Goal: Task Accomplishment & Management: Manage account settings

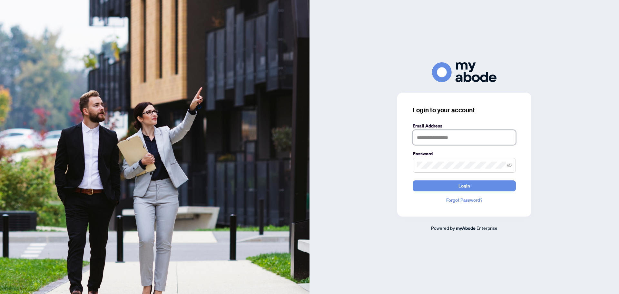
type input "**********"
click at [456, 184] on button "Login" at bounding box center [464, 185] width 103 height 11
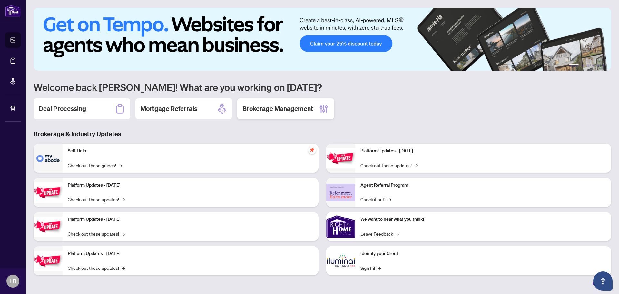
click at [276, 109] on h2 "Brokerage Management" at bounding box center [277, 108] width 71 height 9
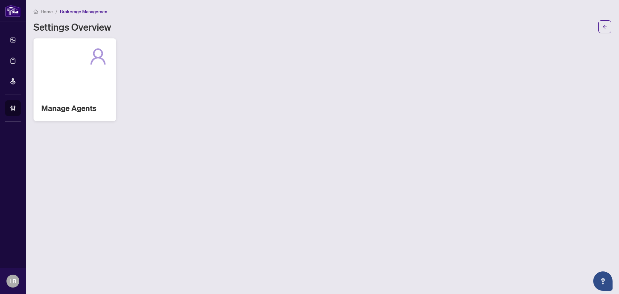
click at [83, 100] on div "Manage Agents" at bounding box center [75, 79] width 83 height 83
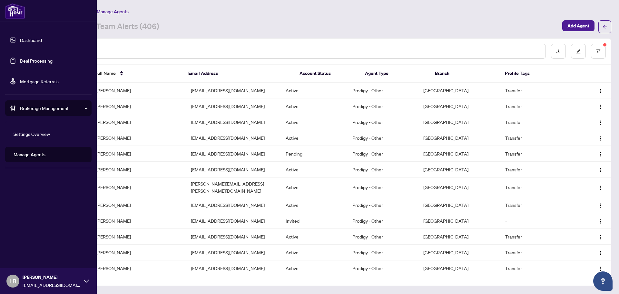
drag, startPoint x: 24, startPoint y: 43, endPoint x: 36, endPoint y: 44, distance: 13.0
click at [24, 43] on link "Dashboard" at bounding box center [31, 40] width 22 height 6
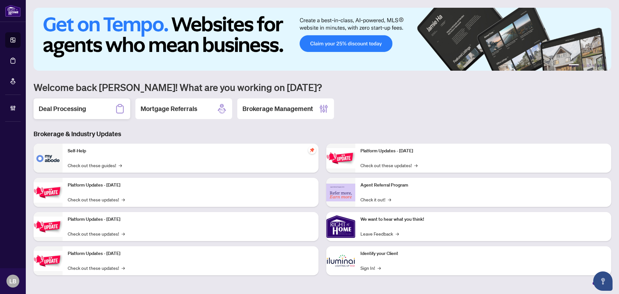
click at [99, 109] on div "Deal Processing" at bounding box center [82, 108] width 97 height 21
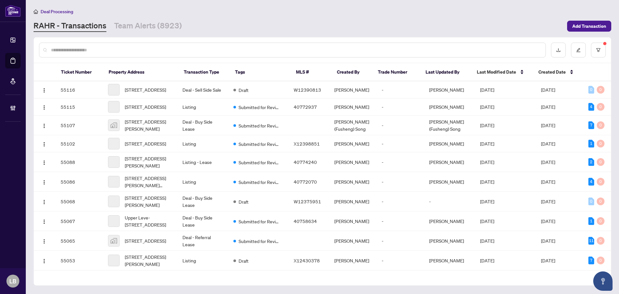
click at [101, 50] on input "text" at bounding box center [295, 49] width 489 height 7
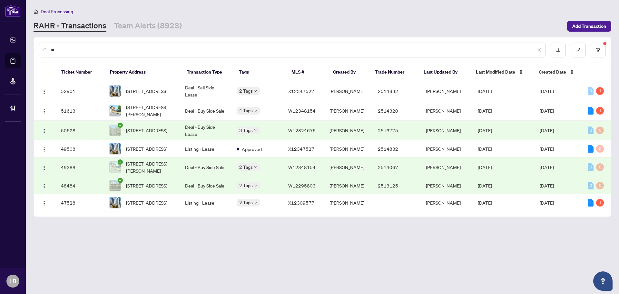
type input "*"
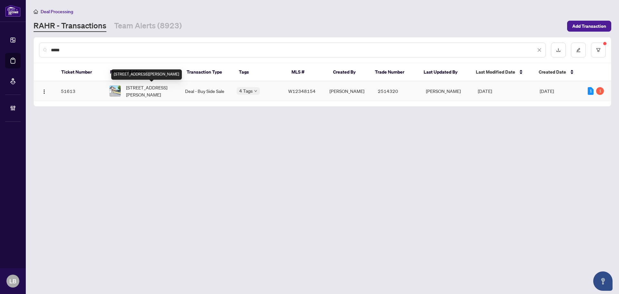
type input "*****"
click at [152, 86] on span "7139 Darcel Ave, Mississauga, Ontario L4T 2X1, Canada" at bounding box center [150, 91] width 49 height 14
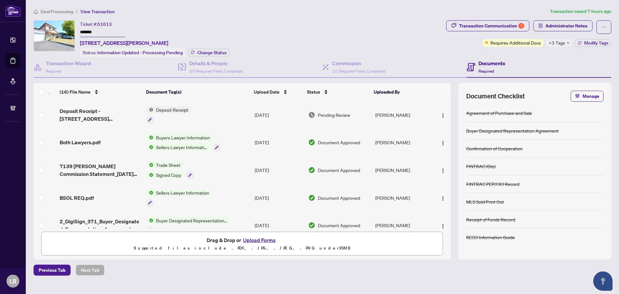
click at [559, 44] on span "+3 Tags" at bounding box center [557, 42] width 16 height 7
click at [69, 65] on h4 "Transaction Wizard" at bounding box center [68, 63] width 45 height 8
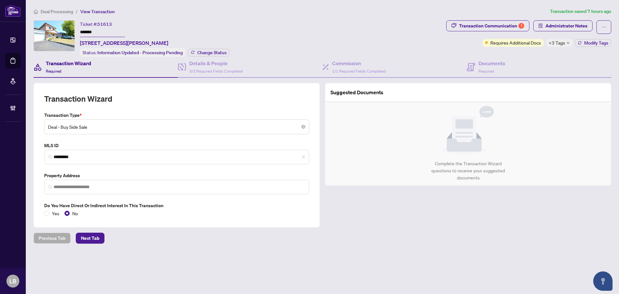
type input "**********"
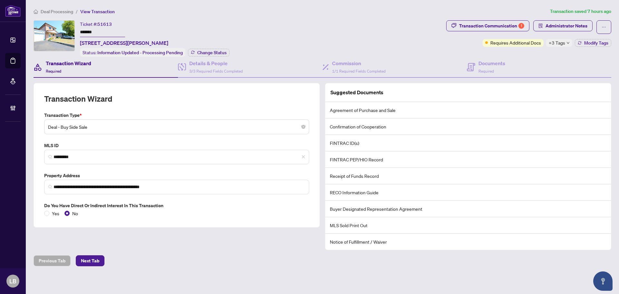
click at [560, 41] on span "+3 Tags" at bounding box center [557, 42] width 16 height 7
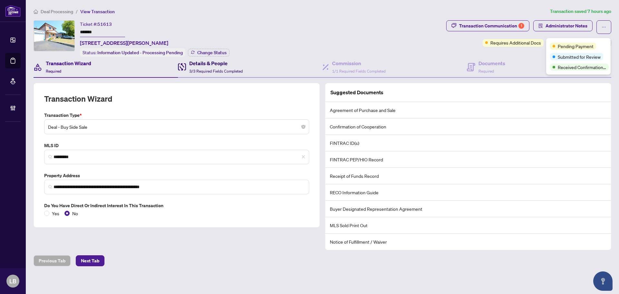
click at [195, 63] on h4 "Details & People" at bounding box center [216, 63] width 54 height 8
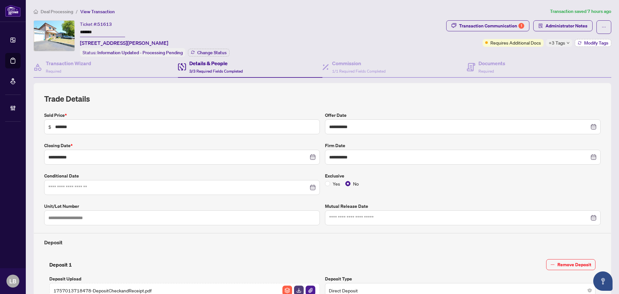
click at [596, 42] on span "Modify Tags" at bounding box center [596, 43] width 24 height 5
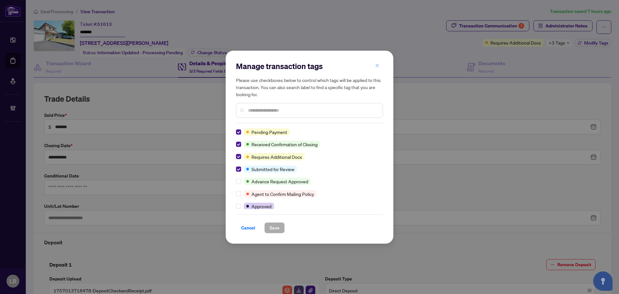
click at [377, 64] on icon "close" at bounding box center [377, 65] width 5 height 5
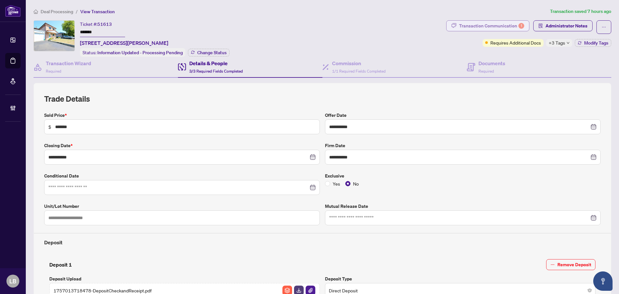
click at [480, 27] on div "Transaction Communication 1" at bounding box center [491, 26] width 65 height 10
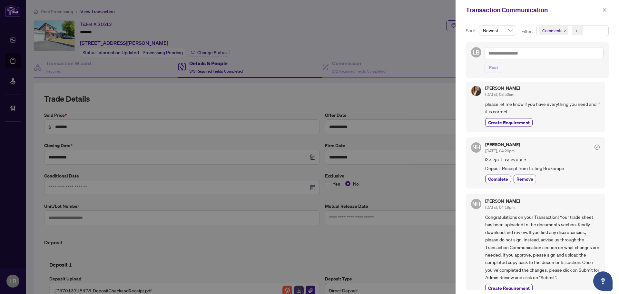
scroll to position [161, 0]
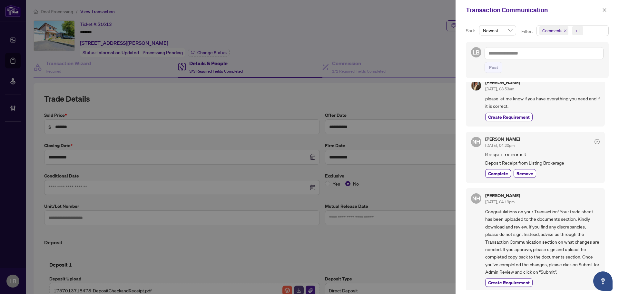
drag, startPoint x: 605, startPoint y: 10, endPoint x: 586, endPoint y: 17, distance: 20.5
click at [605, 10] on icon "close" at bounding box center [605, 10] width 4 height 4
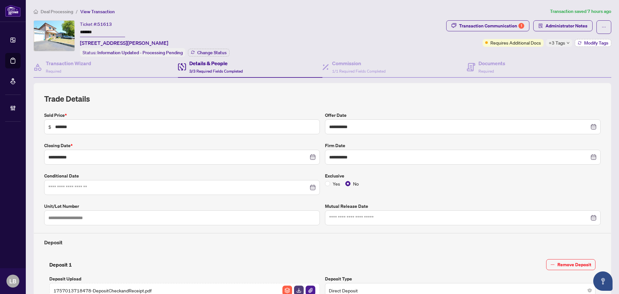
click at [578, 41] on icon "button" at bounding box center [580, 43] width 4 height 4
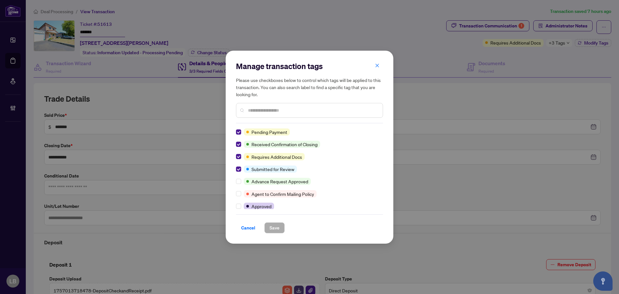
drag, startPoint x: 377, startPoint y: 67, endPoint x: 189, endPoint y: 52, distance: 188.5
click at [376, 67] on icon "close" at bounding box center [377, 65] width 5 height 5
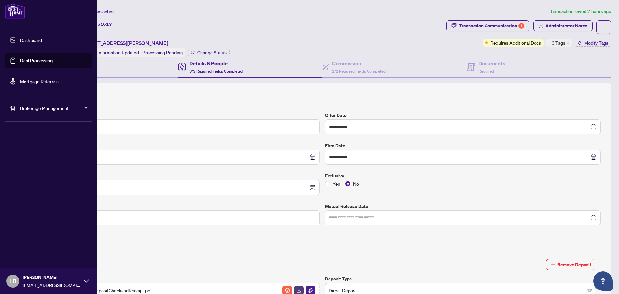
click at [20, 39] on link "Dashboard" at bounding box center [31, 40] width 22 height 6
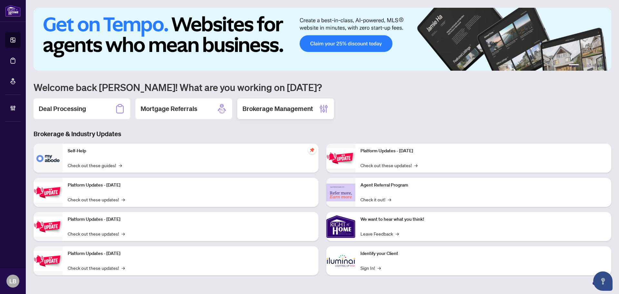
click at [274, 107] on h2 "Brokerage Management" at bounding box center [277, 108] width 71 height 9
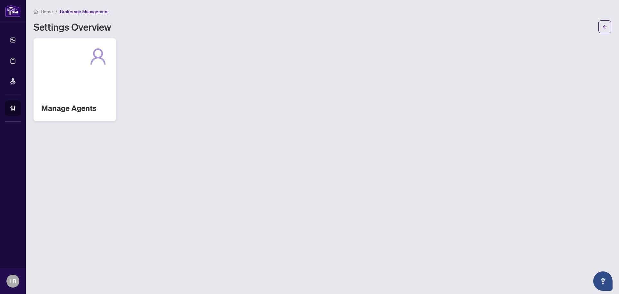
click at [81, 104] on h2 "Manage Agents" at bounding box center [74, 108] width 67 height 10
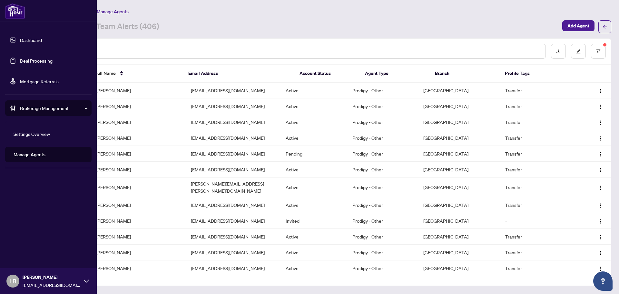
click at [20, 39] on link "Dashboard" at bounding box center [31, 40] width 22 height 6
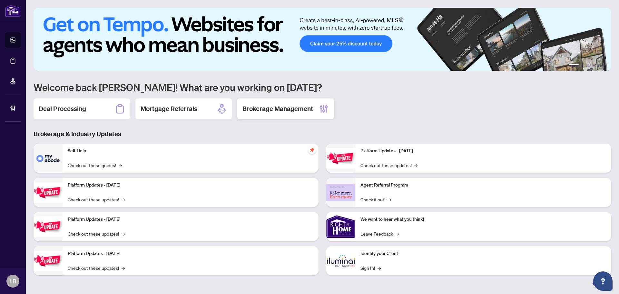
click at [273, 110] on h2 "Brokerage Management" at bounding box center [277, 108] width 71 height 9
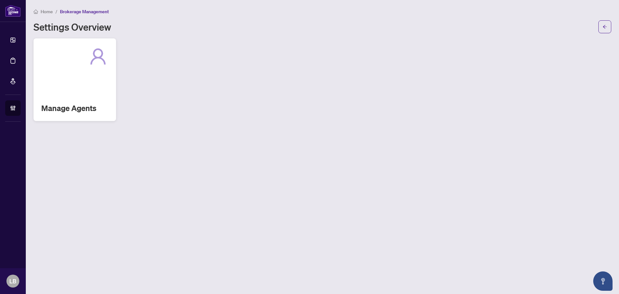
click at [96, 106] on h2 "Manage Agents" at bounding box center [74, 108] width 67 height 10
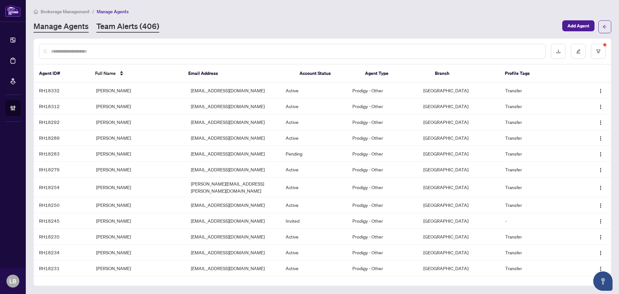
click at [130, 26] on link "Team Alerts (406)" at bounding box center [127, 27] width 63 height 12
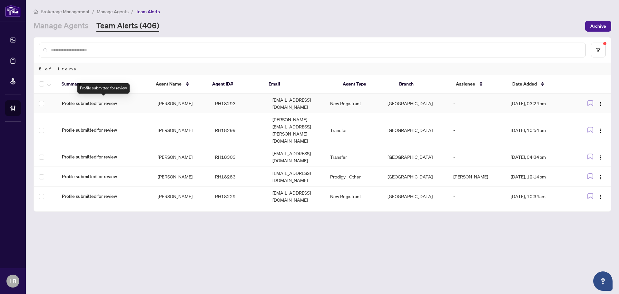
click at [104, 100] on span "Profile submitted for review" at bounding box center [104, 103] width 85 height 7
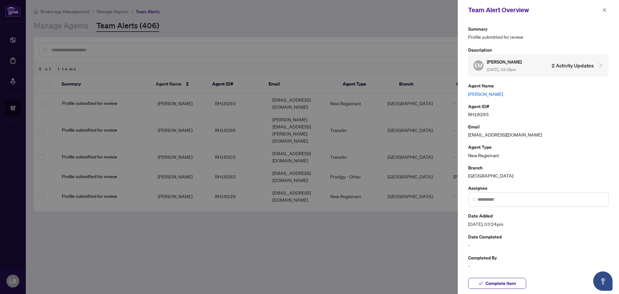
click at [488, 95] on link "Elmira Manaf Nejad" at bounding box center [538, 93] width 141 height 7
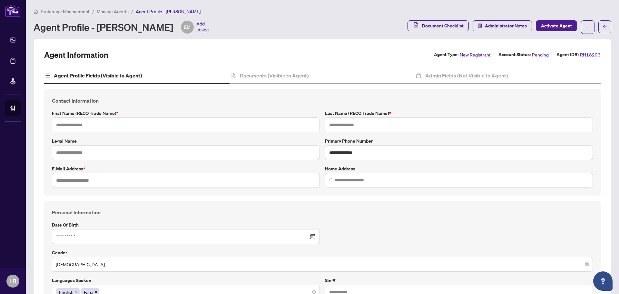
type input "******"
type input "**********"
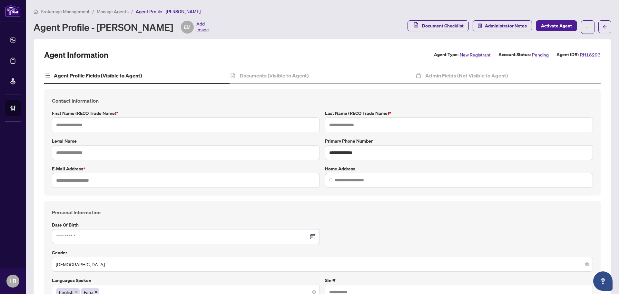
type input "*********"
type input "**********"
type input "*****"
type input "**********"
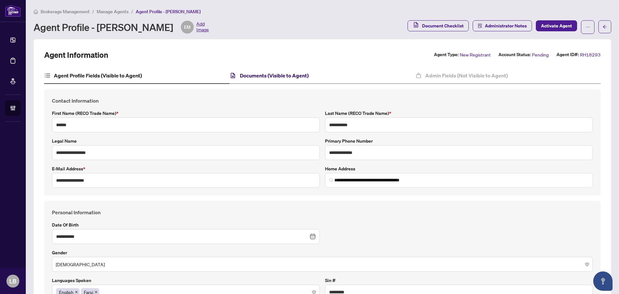
click at [291, 74] on h4 "Documents (Visible to Agent)" at bounding box center [274, 76] width 69 height 8
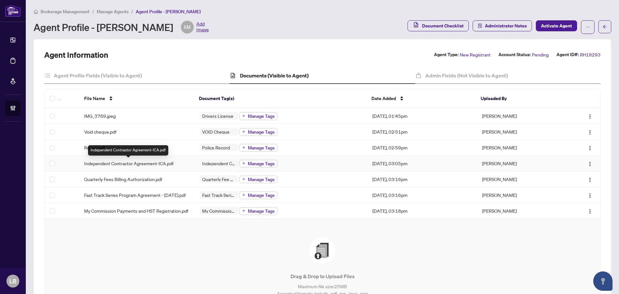
click at [153, 160] on span "Independent Contractor Agreement-ICA.pdf" at bounding box center [128, 163] width 89 height 7
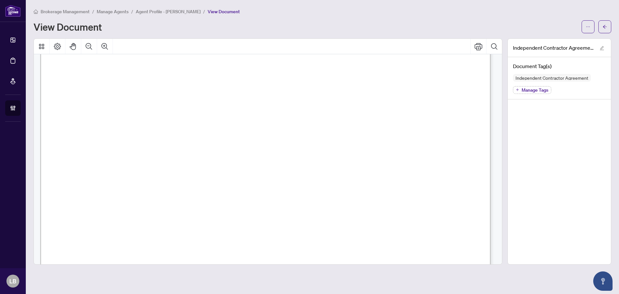
scroll to position [161, 0]
click at [586, 25] on icon "ellipsis" at bounding box center [588, 27] width 5 height 5
click at [562, 40] on span "Download" at bounding box center [564, 40] width 49 height 7
click at [604, 26] on icon "arrow-left" at bounding box center [605, 27] width 5 height 5
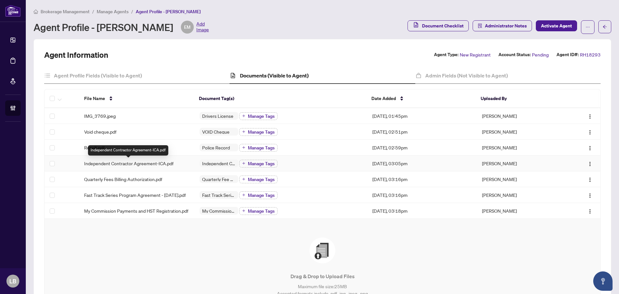
click at [150, 162] on span "Independent Contractor Agreement-ICA.pdf" at bounding box center [128, 163] width 89 height 7
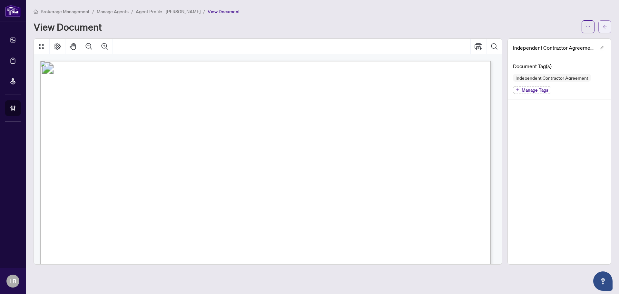
click at [602, 24] on button "button" at bounding box center [604, 26] width 13 height 13
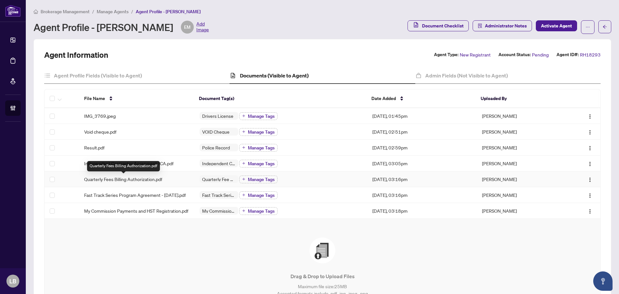
click at [146, 179] on span "Quarterly Fees Billing Authorization.pdf" at bounding box center [123, 178] width 78 height 7
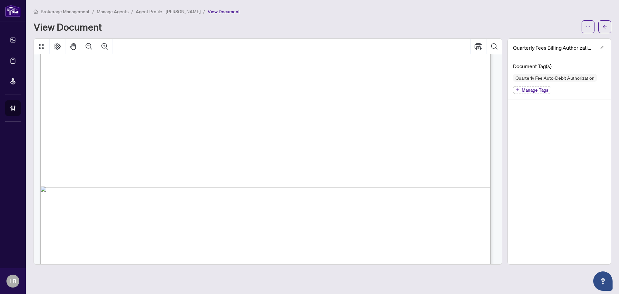
scroll to position [386, 0]
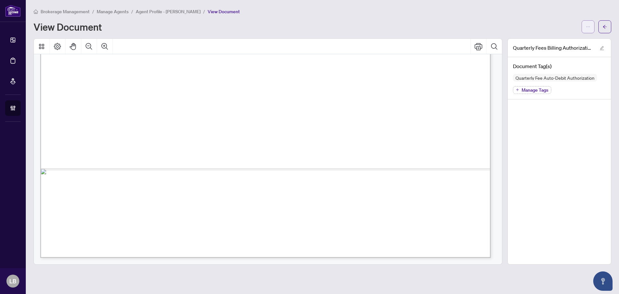
click at [587, 25] on icon "ellipsis" at bounding box center [588, 27] width 5 height 5
click at [564, 41] on span "Download" at bounding box center [564, 40] width 49 height 7
click at [604, 26] on icon "arrow-left" at bounding box center [605, 27] width 5 height 5
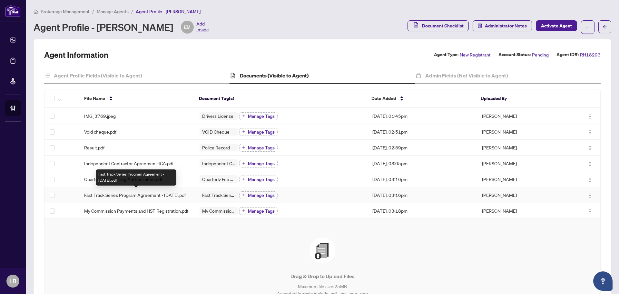
click at [164, 196] on span "Fast Track Series Program Agreement - August 2025.pdf" at bounding box center [135, 194] width 102 height 7
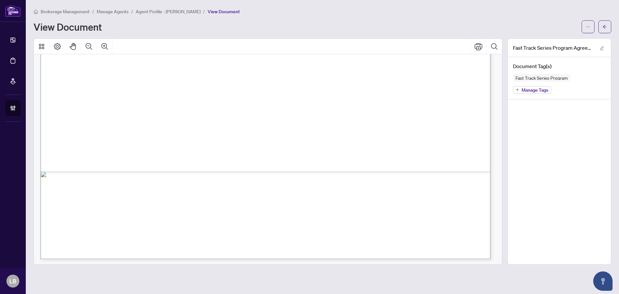
scroll to position [385, 0]
click at [604, 26] on icon "arrow-left" at bounding box center [605, 27] width 5 height 5
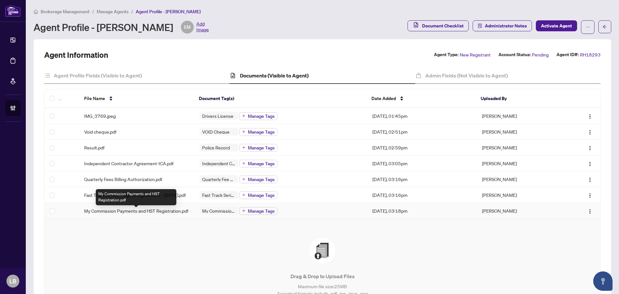
click at [122, 214] on span "My Commission Payments and HST Registration.pdf" at bounding box center [136, 210] width 104 height 7
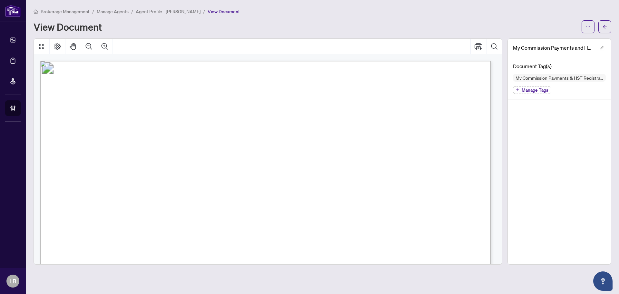
scroll to position [129, 0]
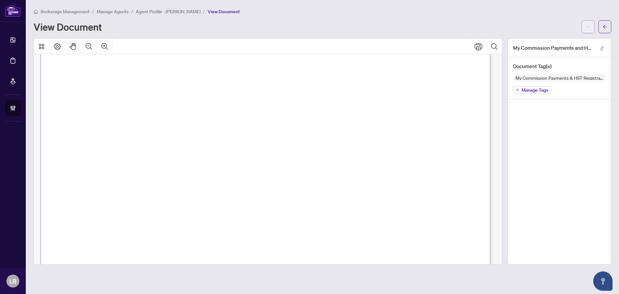
click at [588, 26] on icon "ellipsis" at bounding box center [588, 27] width 5 height 5
click at [581, 38] on span "Download" at bounding box center [564, 40] width 49 height 7
click at [603, 28] on icon "arrow-left" at bounding box center [605, 27] width 5 height 5
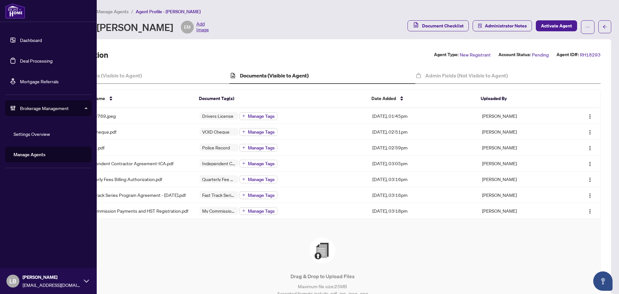
click at [20, 37] on link "Dashboard" at bounding box center [31, 40] width 22 height 6
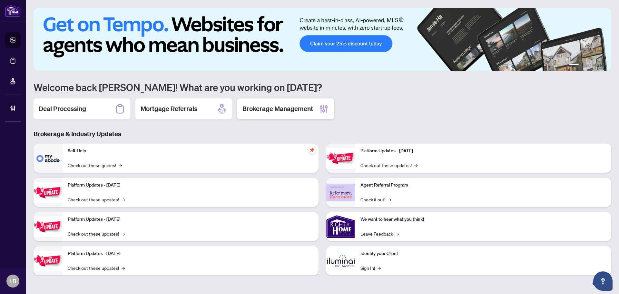
click at [271, 112] on h2 "Brokerage Management" at bounding box center [277, 108] width 71 height 9
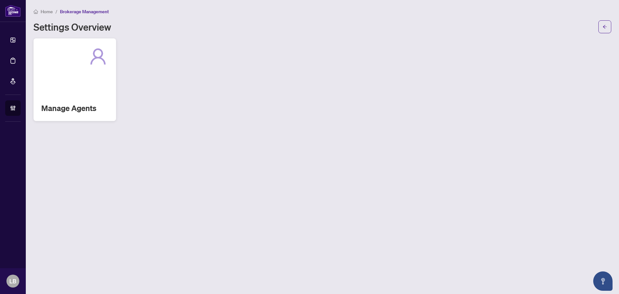
drag, startPoint x: 58, startPoint y: 79, endPoint x: 63, endPoint y: 79, distance: 5.2
click at [63, 79] on div "Manage Agents" at bounding box center [75, 79] width 83 height 83
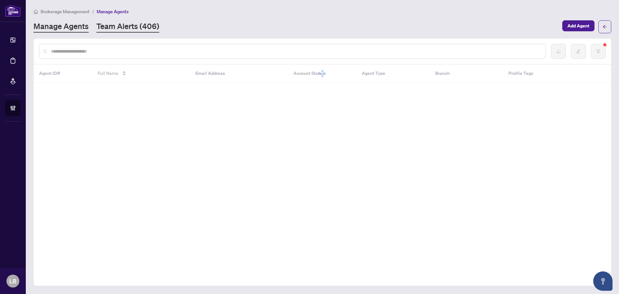
click at [127, 30] on link "Team Alerts (406)" at bounding box center [127, 27] width 63 height 12
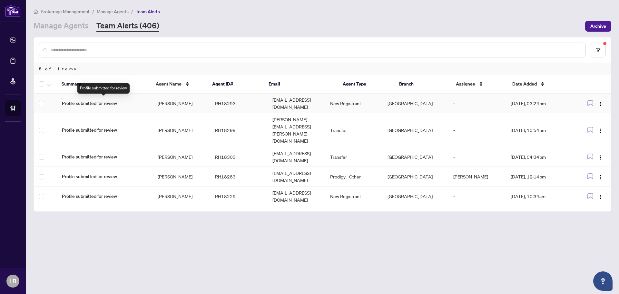
click at [114, 102] on span "Profile submitted for review" at bounding box center [104, 103] width 85 height 7
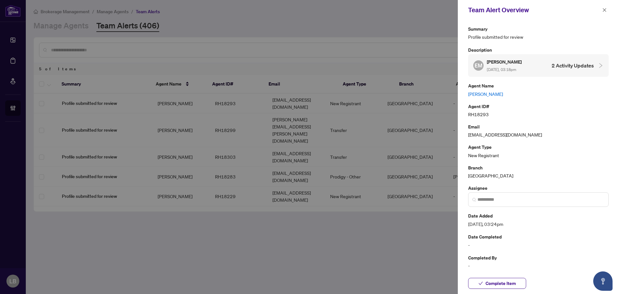
click at [490, 94] on link "Elmira Manaf Nejad" at bounding box center [538, 93] width 141 height 7
click at [605, 10] on icon "close" at bounding box center [604, 10] width 5 height 5
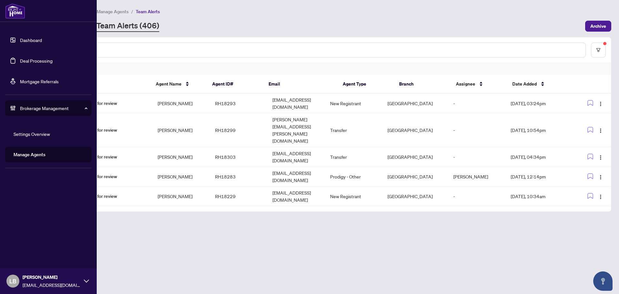
click at [20, 41] on link "Dashboard" at bounding box center [31, 40] width 22 height 6
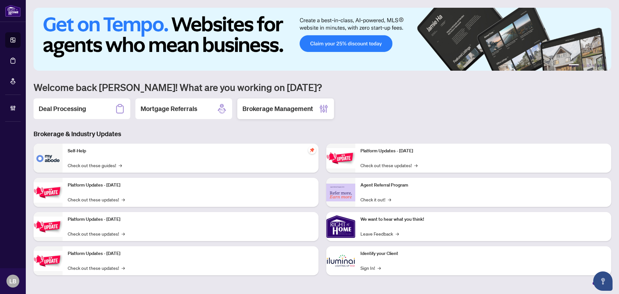
click at [264, 110] on h2 "Brokerage Management" at bounding box center [277, 108] width 71 height 9
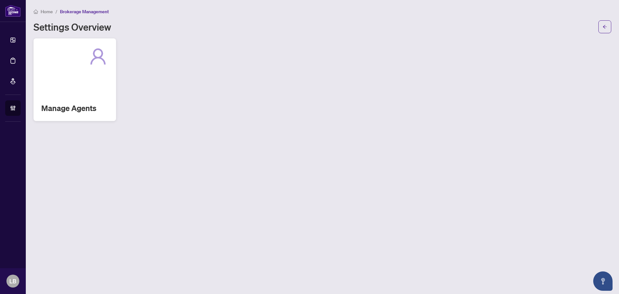
click at [72, 104] on h2 "Manage Agents" at bounding box center [74, 108] width 67 height 10
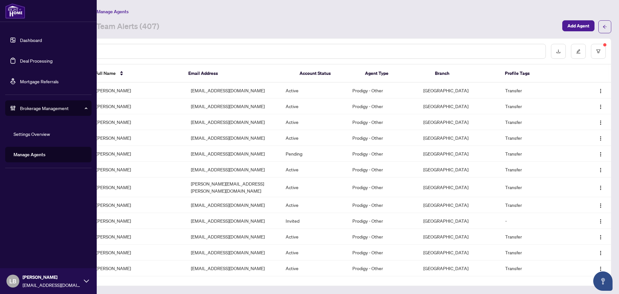
click at [20, 38] on link "Dashboard" at bounding box center [31, 40] width 22 height 6
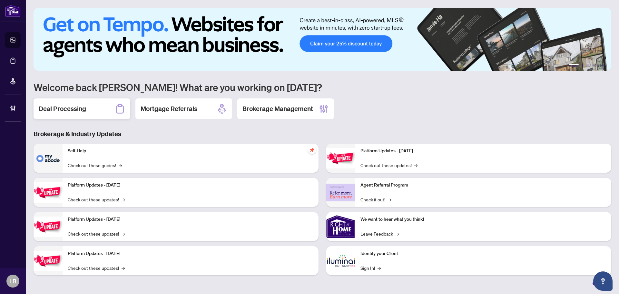
click at [82, 109] on h2 "Deal Processing" at bounding box center [62, 108] width 47 height 9
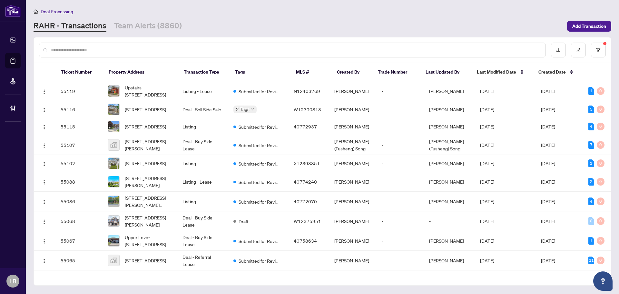
click at [72, 50] on input "text" at bounding box center [295, 49] width 489 height 7
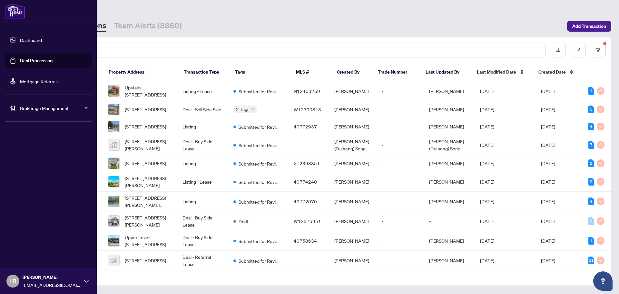
click at [20, 38] on link "Dashboard" at bounding box center [31, 40] width 22 height 6
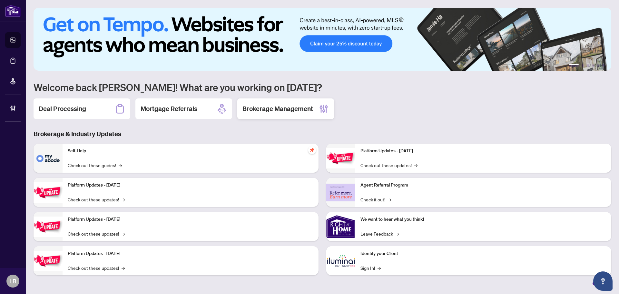
click at [268, 110] on h2 "Brokerage Management" at bounding box center [277, 108] width 71 height 9
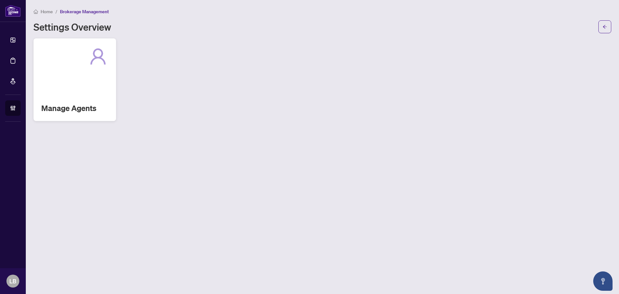
click at [81, 89] on div "Manage Agents" at bounding box center [75, 79] width 83 height 83
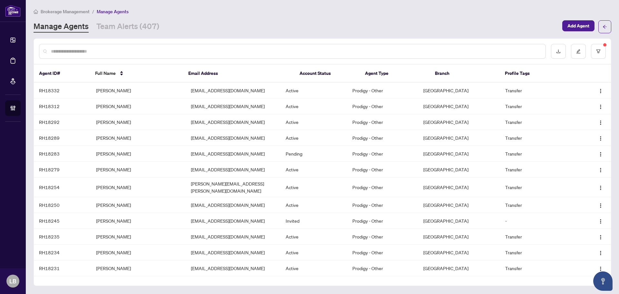
click at [92, 49] on input "text" at bounding box center [295, 51] width 489 height 7
click at [77, 50] on input "text" at bounding box center [295, 51] width 489 height 7
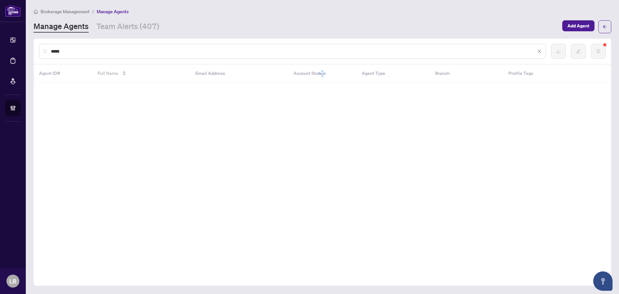
type input "******"
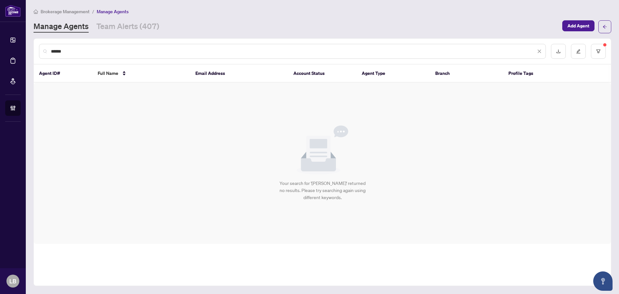
click at [75, 50] on input "******" at bounding box center [293, 51] width 485 height 7
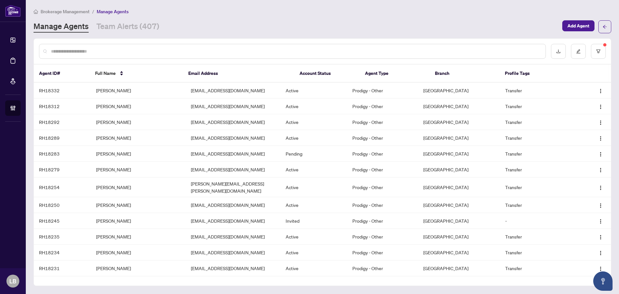
click at [106, 51] on input "text" at bounding box center [295, 51] width 489 height 7
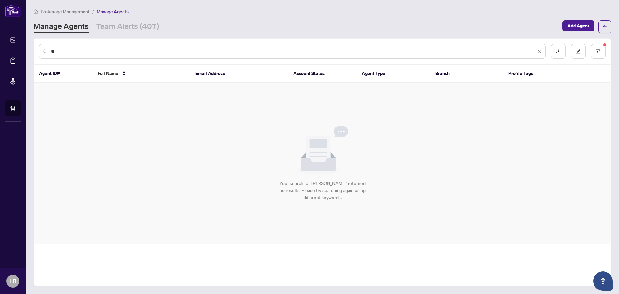
type input "*"
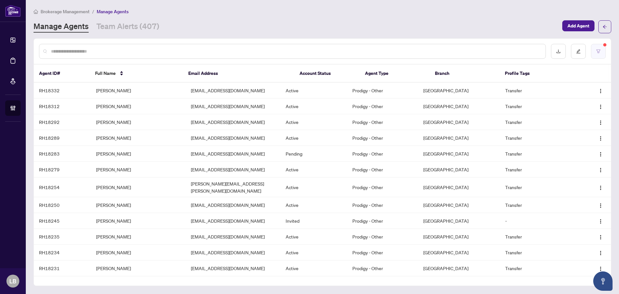
click at [598, 48] on button "button" at bounding box center [598, 51] width 15 height 15
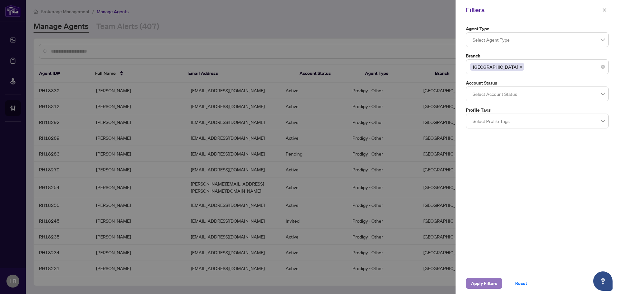
click at [490, 280] on span "Apply Filters" at bounding box center [484, 283] width 26 height 10
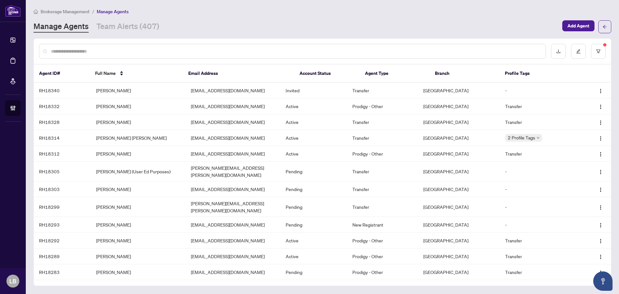
click at [110, 51] on input "text" at bounding box center [295, 51] width 489 height 7
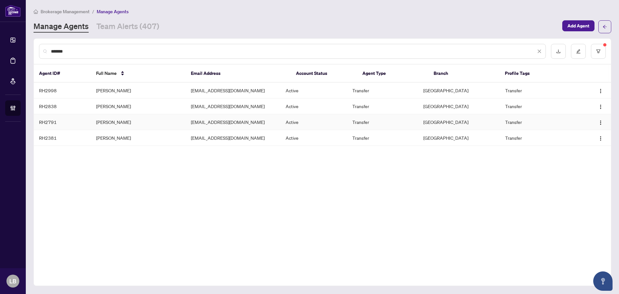
type input "*******"
click at [53, 119] on td "RH2791" at bounding box center [62, 122] width 57 height 16
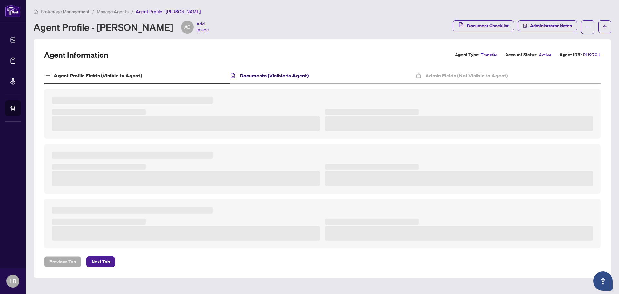
click at [291, 78] on h4 "Documents (Visible to Agent)" at bounding box center [274, 76] width 69 height 8
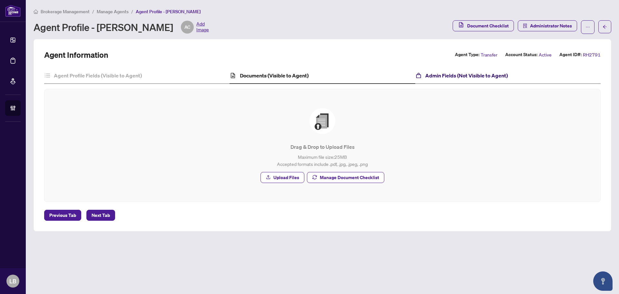
click at [455, 73] on h4 "Admin Fields (Not Visible to Agent)" at bounding box center [466, 76] width 83 height 8
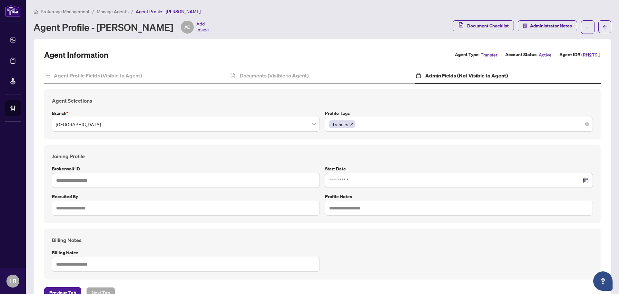
type input "*****"
type input "**********"
click at [262, 71] on div "Documents (Visible to Agent)" at bounding box center [322, 76] width 185 height 16
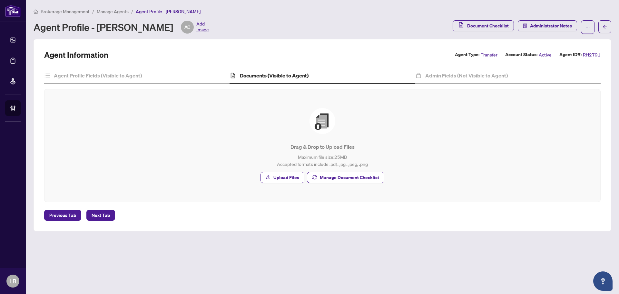
click at [287, 192] on span "Drag & Drop to Upload Files Maximum file size: 25 MB Accepted formats include .…" at bounding box center [322, 145] width 540 height 97
click at [280, 176] on span "Upload Files" at bounding box center [286, 177] width 26 height 10
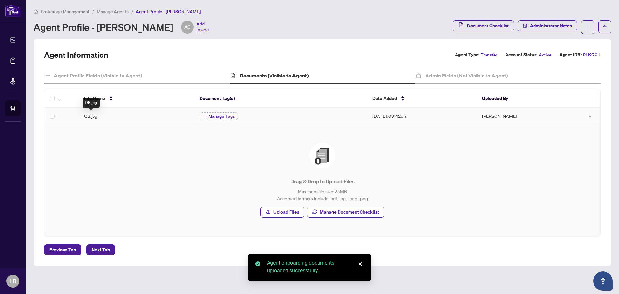
click at [94, 114] on span "QB.jpg" at bounding box center [90, 115] width 13 height 7
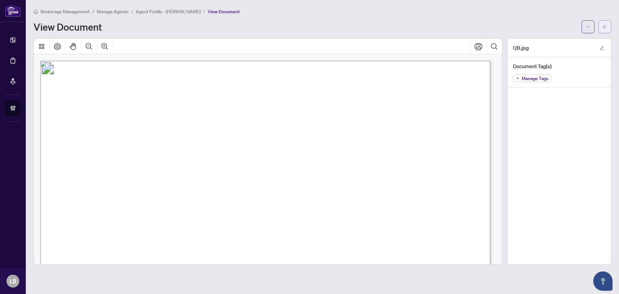
click at [607, 25] on icon "arrow-left" at bounding box center [605, 27] width 5 height 5
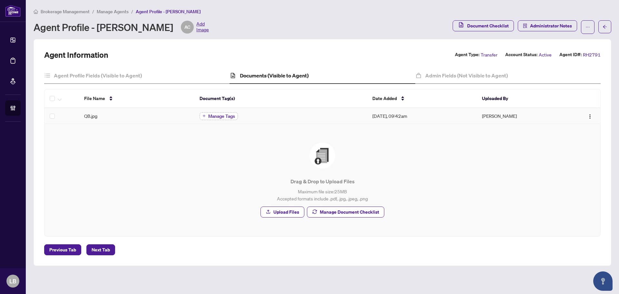
click at [218, 116] on span "Manage Tags" at bounding box center [221, 116] width 27 height 5
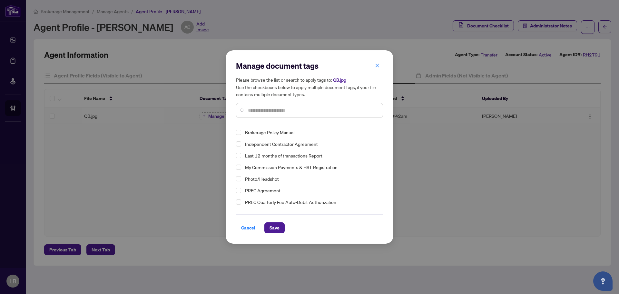
scroll to position [44, 0]
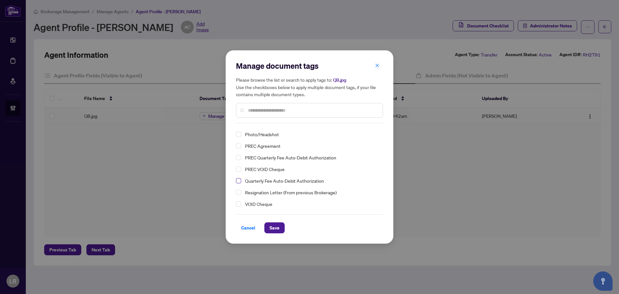
click at [239, 181] on span "Select Quarterly Fee Auto-Debit Authorization" at bounding box center [238, 180] width 5 height 5
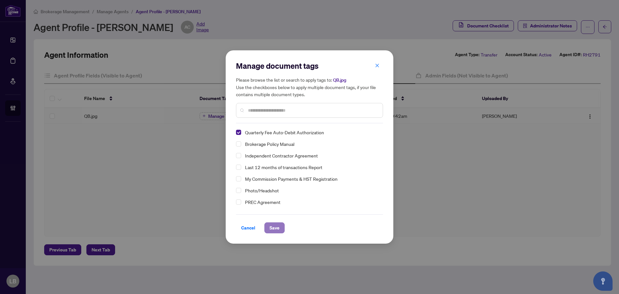
click at [280, 227] on button "Save" at bounding box center [274, 227] width 20 height 11
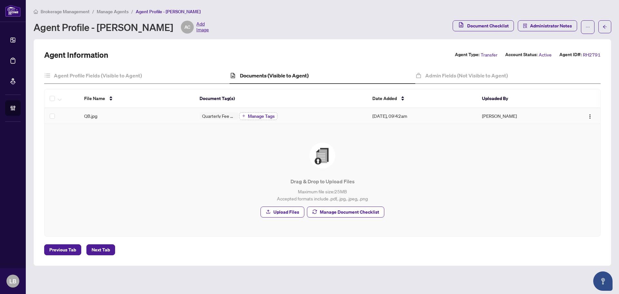
click at [254, 114] on span "Manage Tags" at bounding box center [261, 116] width 27 height 5
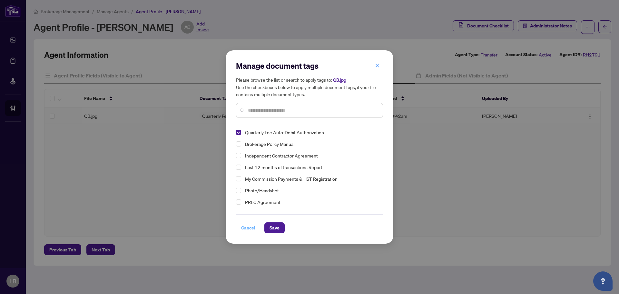
click at [252, 227] on span "Cancel" at bounding box center [248, 227] width 14 height 10
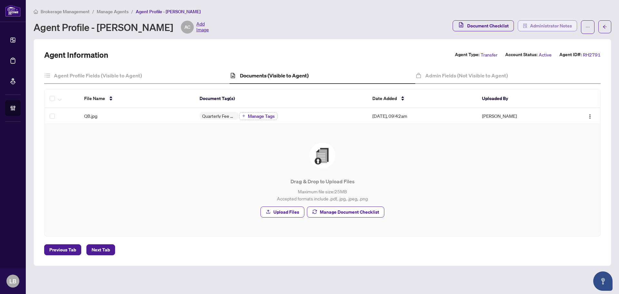
click at [553, 25] on span "Administrator Notes" at bounding box center [551, 26] width 42 height 10
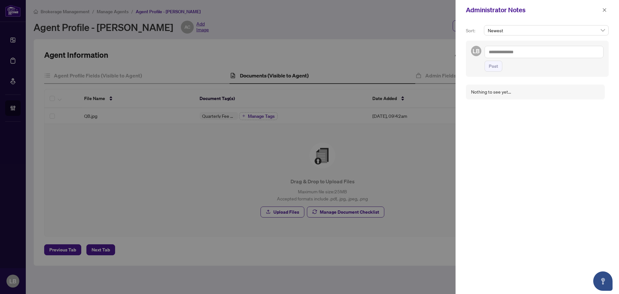
click at [500, 52] on textarea at bounding box center [544, 52] width 119 height 12
click at [511, 56] on span "RAH Billing s" at bounding box center [517, 57] width 24 height 6
type textarea "**********"
click at [493, 68] on span "Post" at bounding box center [493, 66] width 9 height 10
drag, startPoint x: 604, startPoint y: 12, endPoint x: 600, endPoint y: 19, distance: 8.4
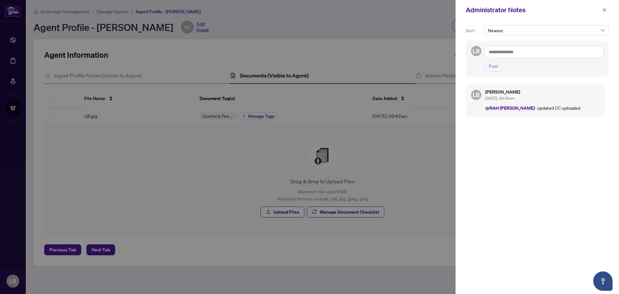
click at [604, 12] on icon "close" at bounding box center [604, 10] width 5 height 5
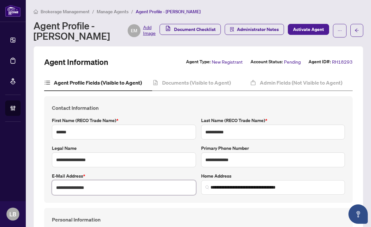
click at [75, 195] on input "**********" at bounding box center [124, 187] width 144 height 15
